Goal: Task Accomplishment & Management: Manage account settings

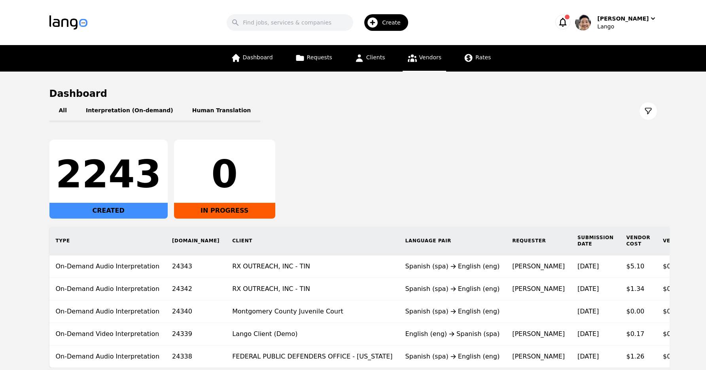
click at [428, 56] on span "Vendors" at bounding box center [430, 57] width 22 height 6
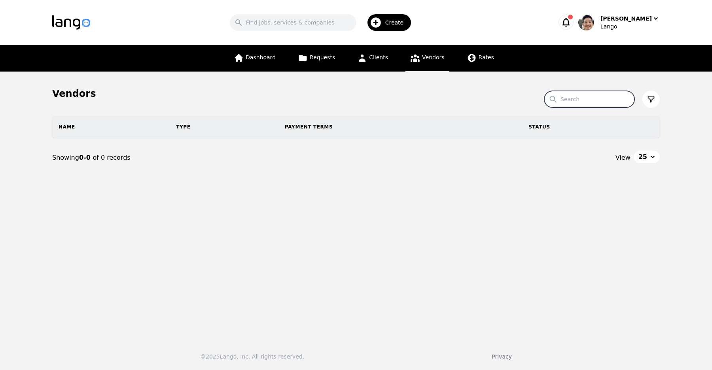
click at [587, 102] on input "Search" at bounding box center [589, 99] width 90 height 17
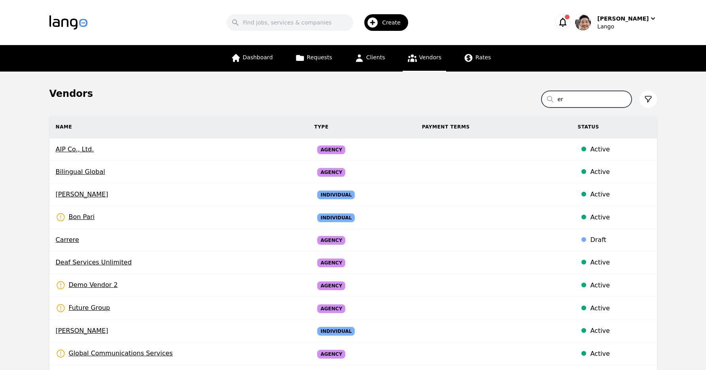
type input "e"
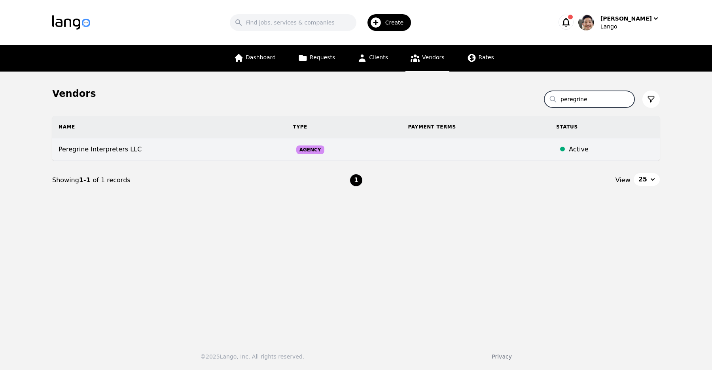
type input "peregrine"
click at [116, 149] on span "Peregrine Interpreters LLC" at bounding box center [170, 149] width 222 height 9
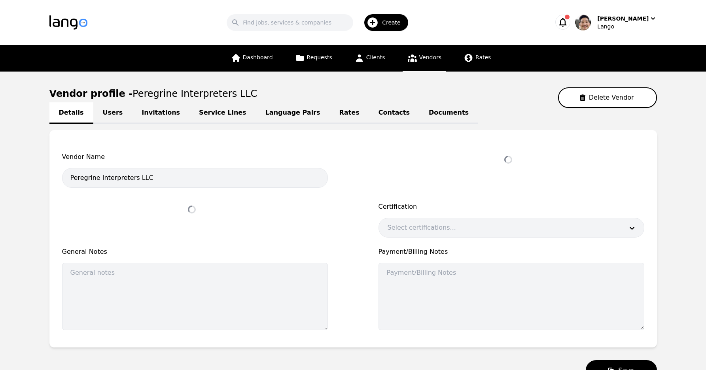
select select "active"
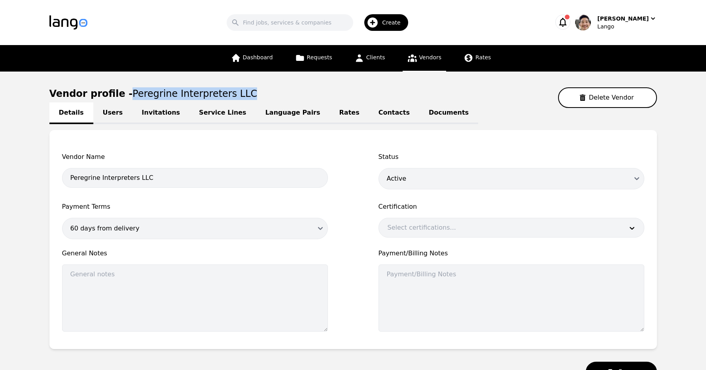
drag, startPoint x: 121, startPoint y: 93, endPoint x: 224, endPoint y: 96, distance: 103.7
click at [224, 96] on span "Peregrine Interpreters LLC" at bounding box center [194, 93] width 125 height 11
copy span "Peregrine Interpreters LLC"
click at [444, 95] on div "Vendor profile - Peregrine Interpreters LLC Delete Vendor" at bounding box center [352, 97] width 607 height 21
click at [425, 61] on link "Vendors" at bounding box center [424, 58] width 43 height 26
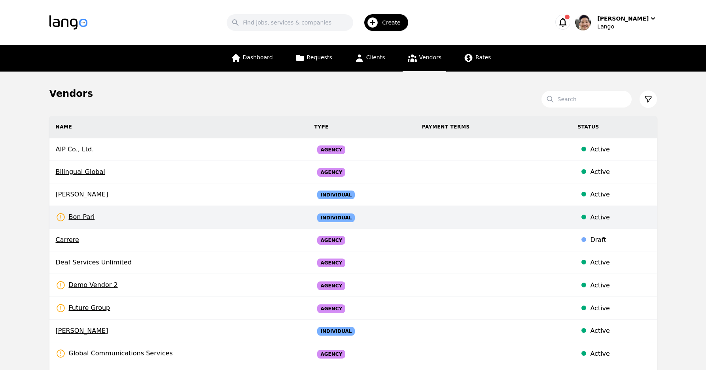
click at [280, 207] on td "Bon Pari Rates Need to be set" at bounding box center [178, 217] width 259 height 23
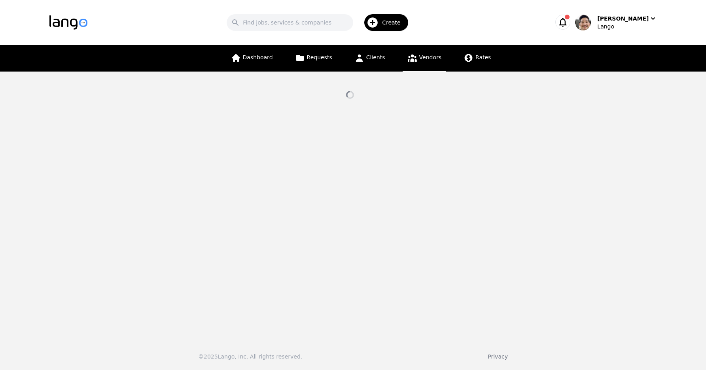
select select "active"
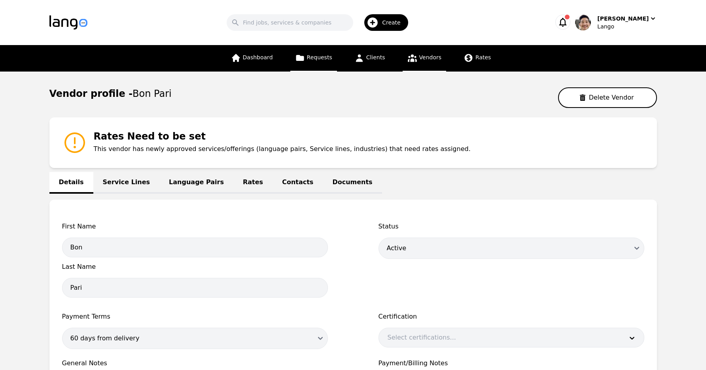
click at [320, 59] on span "Requests" at bounding box center [319, 57] width 25 height 6
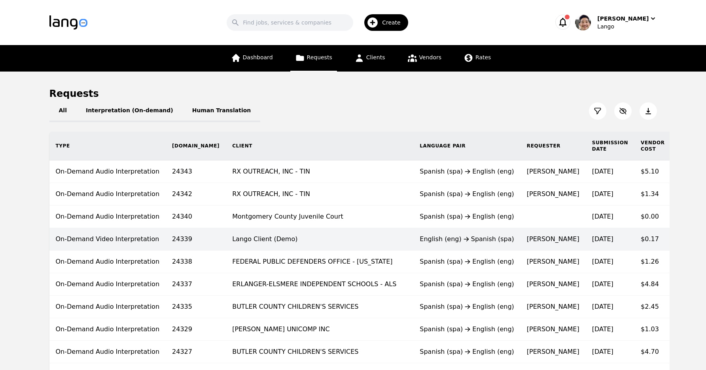
click at [257, 244] on td "Lango Client (Demo)" at bounding box center [319, 239] width 187 height 23
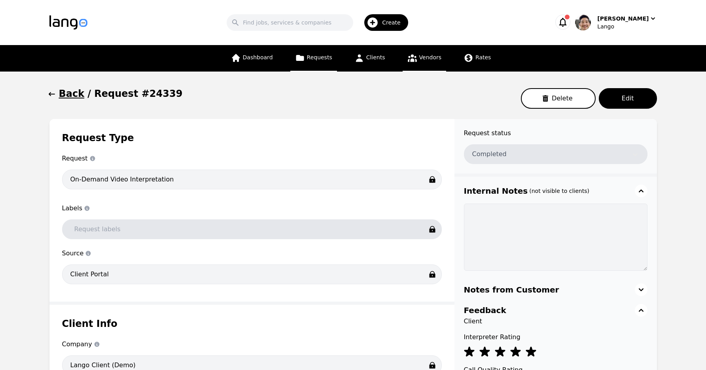
click at [419, 63] on link "Vendors" at bounding box center [424, 58] width 43 height 26
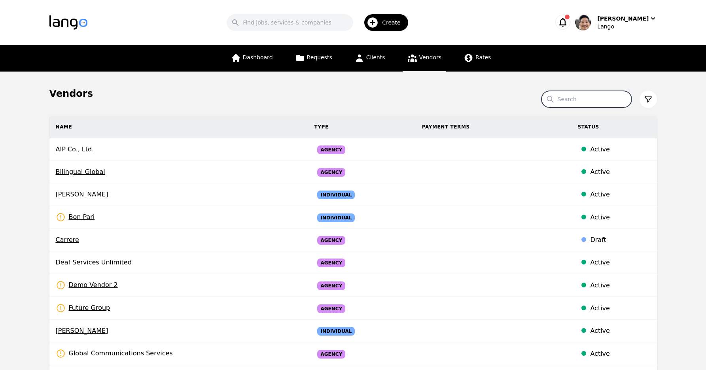
click at [579, 96] on input "Search" at bounding box center [586, 99] width 90 height 17
type input "["
type input "peregrine"
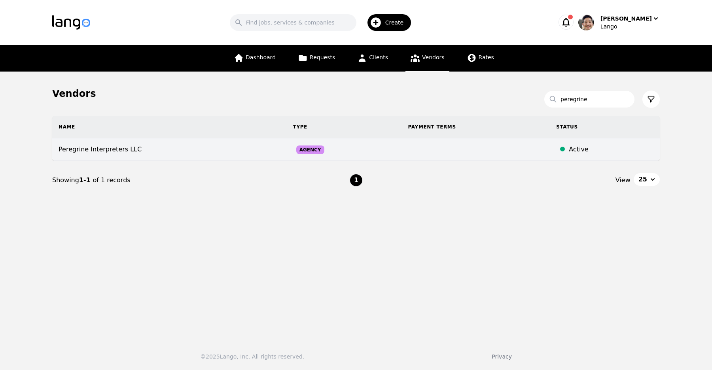
click at [112, 149] on span "Peregrine Interpreters LLC" at bounding box center [170, 149] width 222 height 9
select select "active"
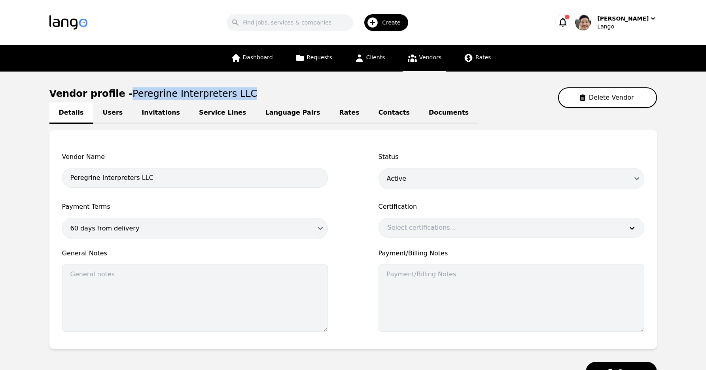
drag, startPoint x: 225, startPoint y: 93, endPoint x: 122, endPoint y: 93, distance: 102.4
click at [132, 93] on span "Peregrine Interpreters LLC" at bounding box center [194, 93] width 125 height 11
copy span "Peregrine Interpreters LLC"
